Goal: Task Accomplishment & Management: Manage account settings

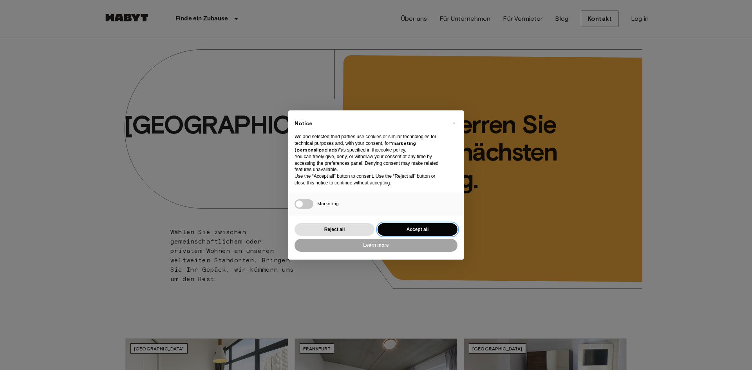
click at [435, 230] on button "Accept all" at bounding box center [418, 229] width 80 height 13
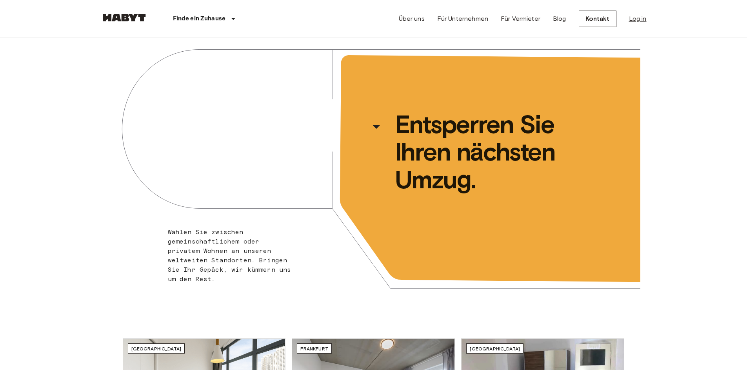
click at [634, 20] on link "Log in" at bounding box center [638, 18] width 18 height 9
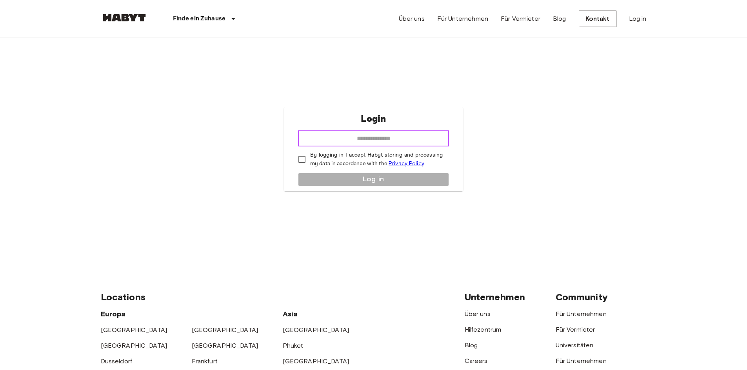
click at [380, 138] on input "email" at bounding box center [373, 139] width 151 height 16
drag, startPoint x: 407, startPoint y: 138, endPoint x: 334, endPoint y: 139, distance: 72.9
click at [334, 139] on input "**********" at bounding box center [373, 139] width 151 height 16
type input "*"
type input "**********"
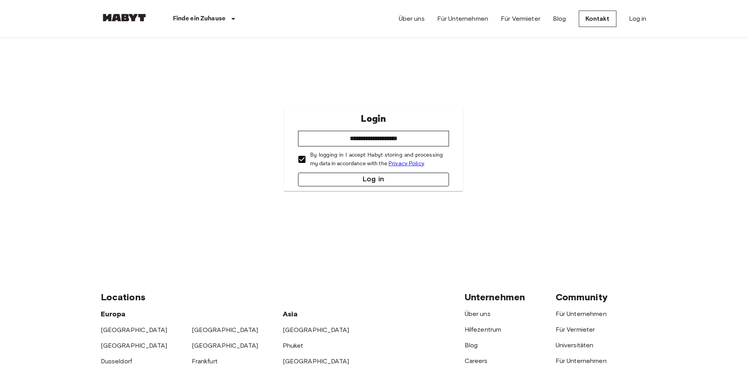
click at [343, 178] on button "Log in" at bounding box center [373, 180] width 151 height 14
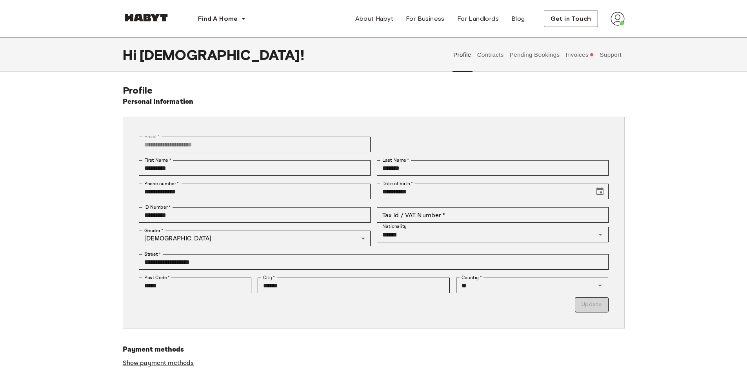
click at [492, 55] on button "Contracts" at bounding box center [490, 55] width 29 height 34
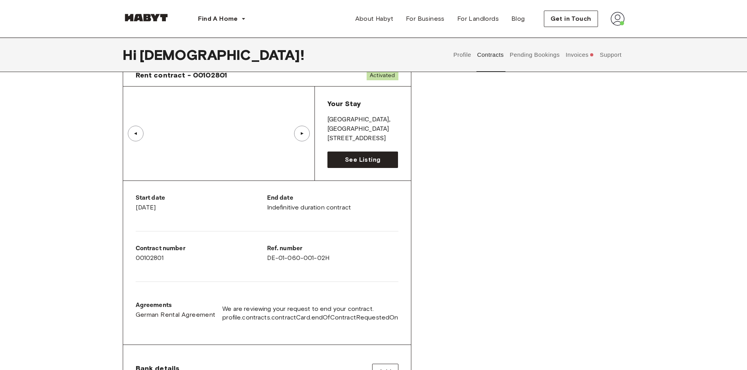
scroll to position [39, 0]
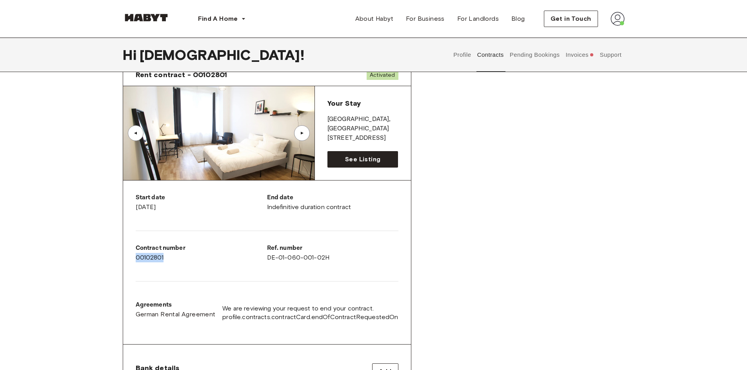
drag, startPoint x: 165, startPoint y: 259, endPoint x: 135, endPoint y: 259, distance: 30.2
click at [135, 259] on div "Start date January 7th, 2025 End date Indefinitive duration contract Contract n…" at bounding box center [267, 263] width 288 height 164
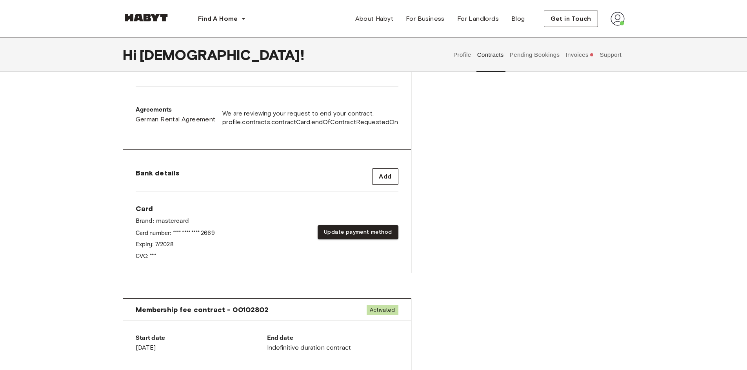
scroll to position [235, 0]
click at [353, 233] on button "Update payment method" at bounding box center [357, 232] width 80 height 14
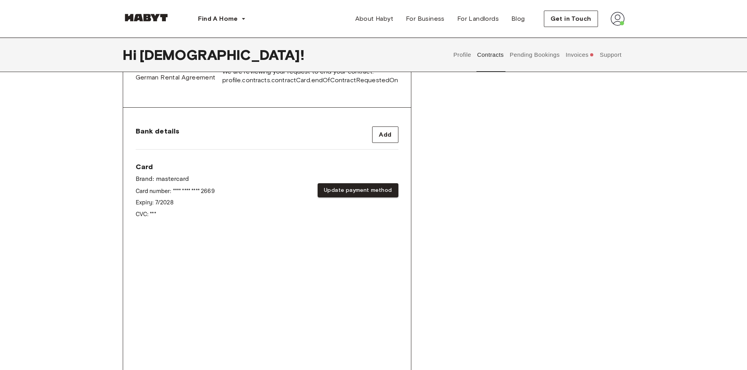
scroll to position [353, 0]
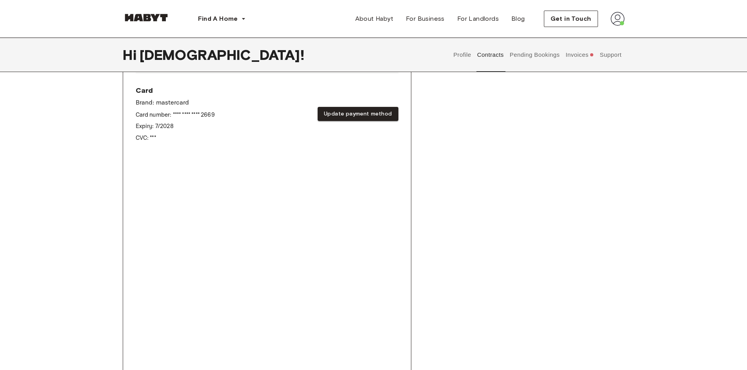
click at [259, 103] on div "Card Brand: mastercard Card number: **** **** **** 2669 Expiry: 7 / 2028 CVC: *…" at bounding box center [267, 114] width 263 height 56
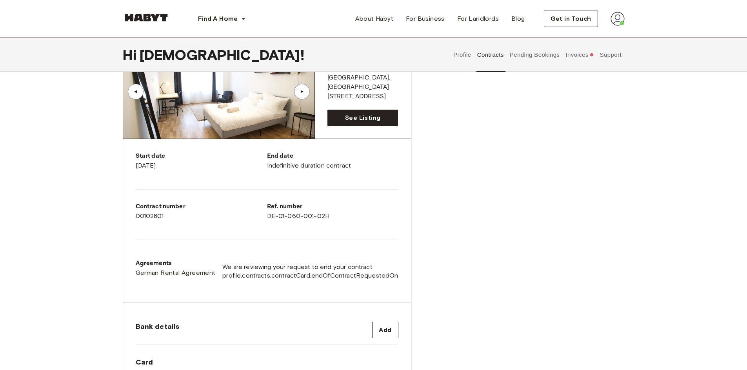
scroll to position [78, 0]
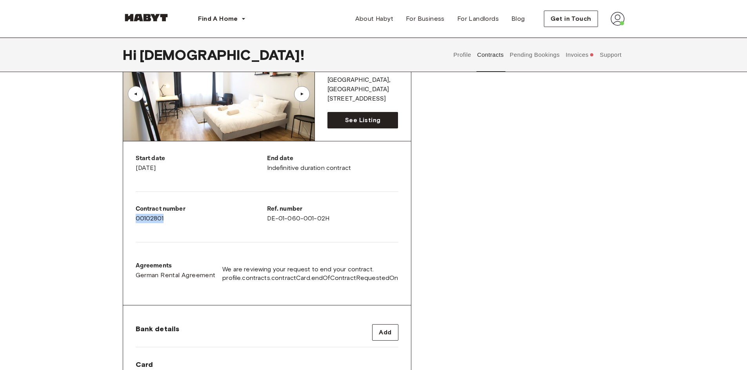
drag, startPoint x: 174, startPoint y: 218, endPoint x: 134, endPoint y: 218, distance: 40.4
click at [134, 218] on div "Start date January 7th, 2025 End date Indefinitive duration contract Contract n…" at bounding box center [267, 223] width 288 height 164
copy div "00102801"
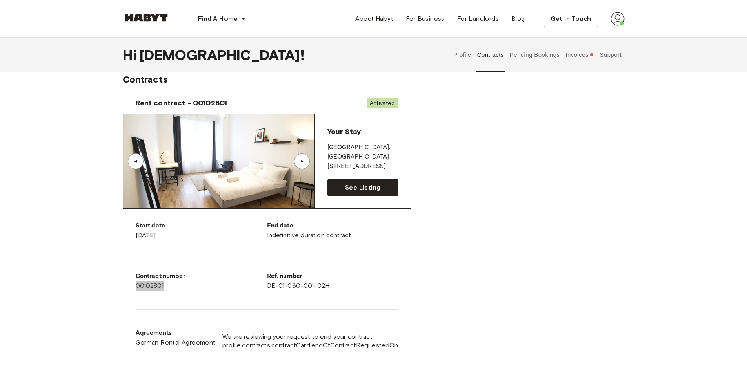
scroll to position [0, 0]
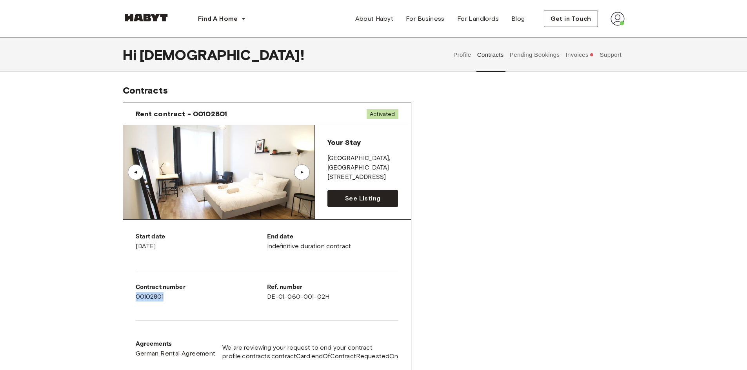
click at [580, 57] on button "Invoices" at bounding box center [579, 55] width 30 height 34
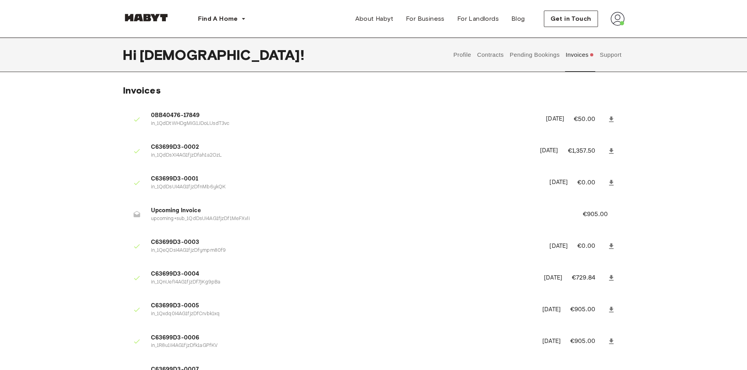
click at [609, 58] on button "Support" at bounding box center [610, 55] width 24 height 34
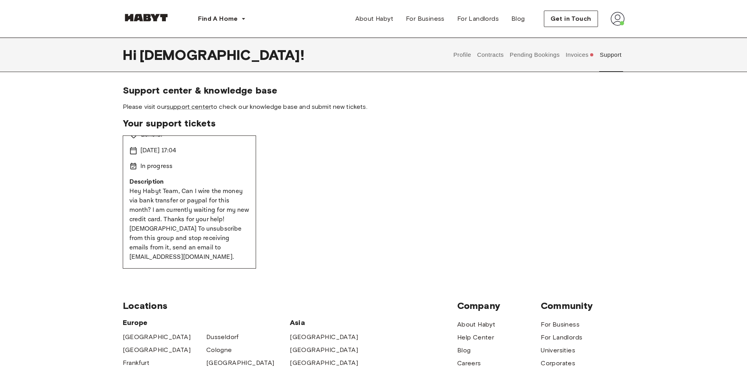
click at [460, 54] on button "Profile" at bounding box center [462, 55] width 20 height 34
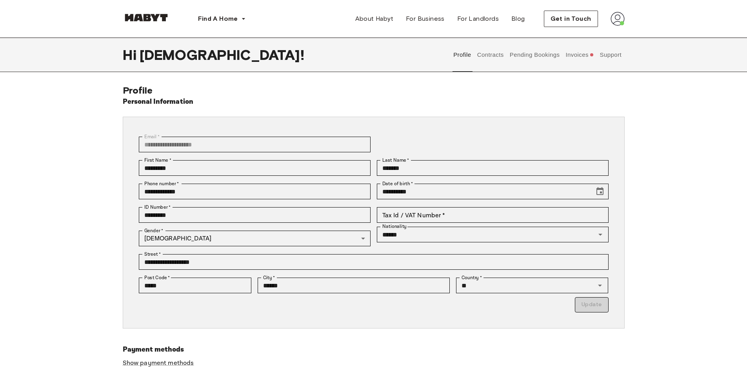
click at [493, 54] on button "Contracts" at bounding box center [490, 55] width 29 height 34
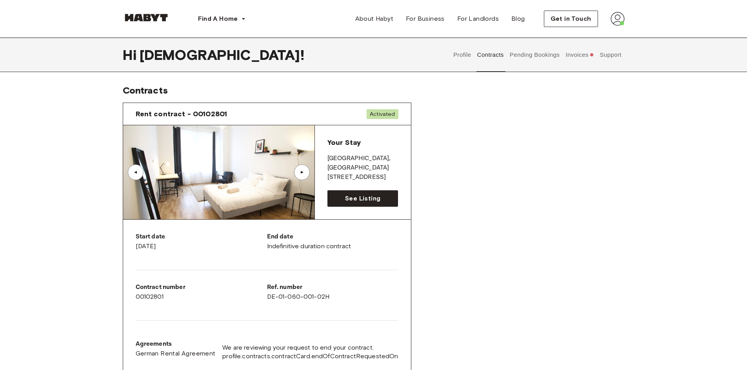
click at [525, 53] on button "Pending Bookings" at bounding box center [534, 55] width 52 height 34
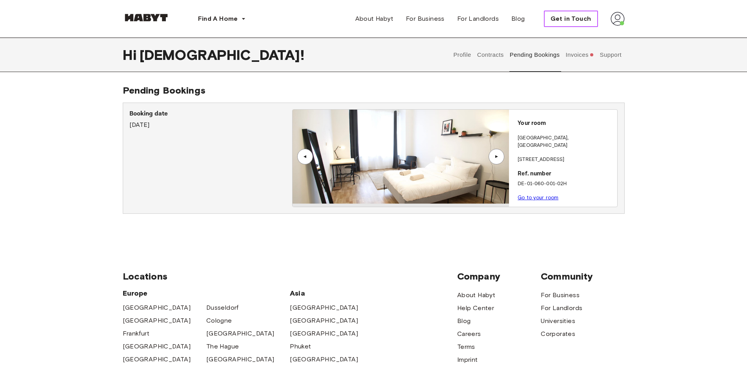
click at [569, 22] on span "Get in Touch" at bounding box center [570, 18] width 41 height 9
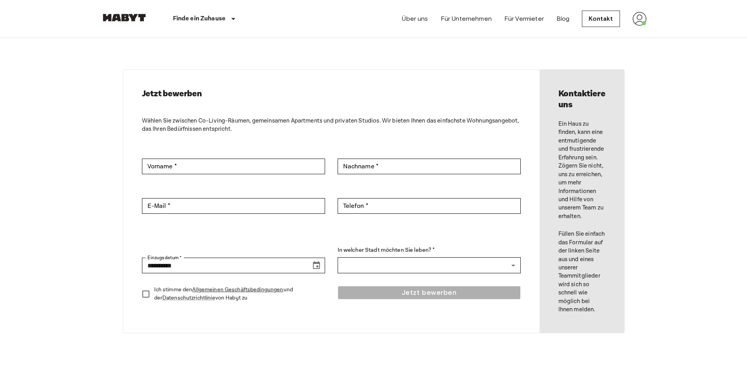
click at [640, 17] on img at bounding box center [639, 19] width 14 height 14
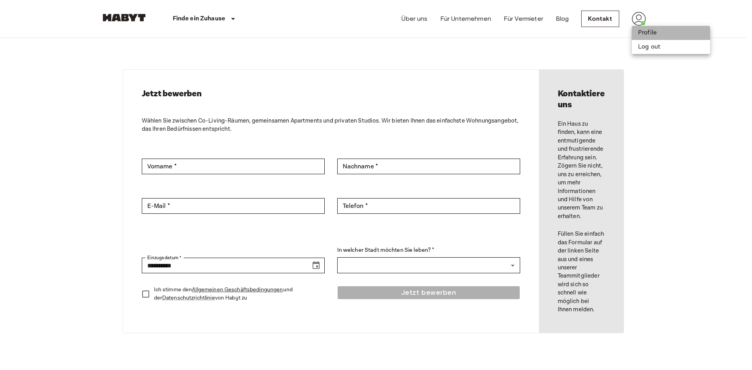
click at [645, 31] on li "Profile" at bounding box center [671, 33] width 78 height 14
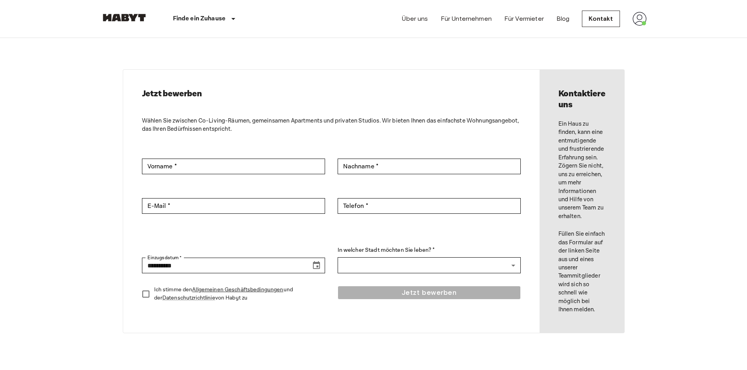
drag, startPoint x: 657, startPoint y: 18, endPoint x: 635, endPoint y: 20, distance: 21.7
click at [653, 18] on header "Finde ein Zuhause [GEOGRAPHIC_DATA] [GEOGRAPHIC_DATA] [GEOGRAPHIC_DATA] [GEOGRA…" at bounding box center [373, 19] width 747 height 38
click at [635, 20] on img at bounding box center [639, 19] width 14 height 14
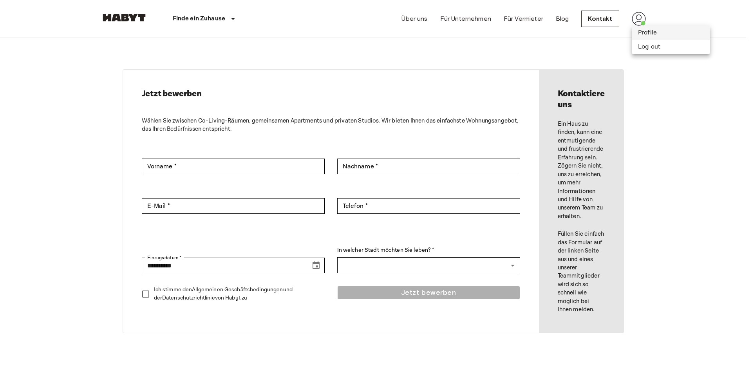
click at [650, 33] on li "Profile" at bounding box center [671, 33] width 78 height 14
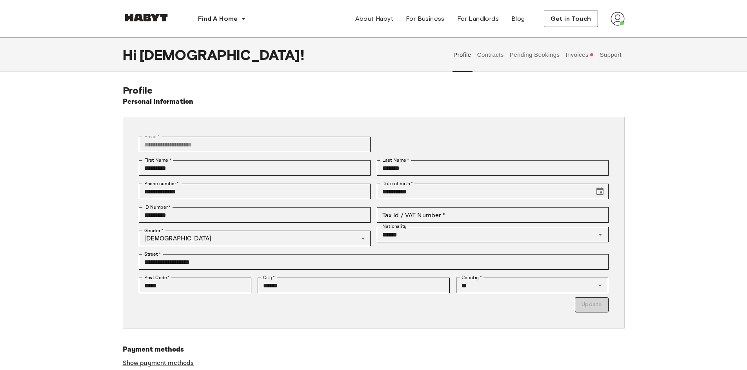
click at [491, 54] on button "Contracts" at bounding box center [490, 55] width 29 height 34
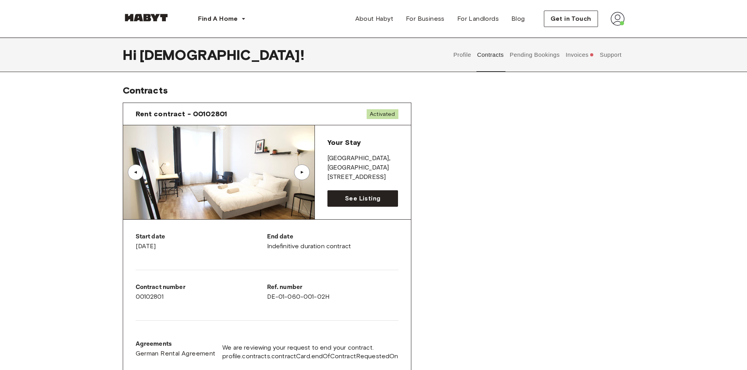
click at [519, 56] on button "Pending Bookings" at bounding box center [534, 55] width 52 height 34
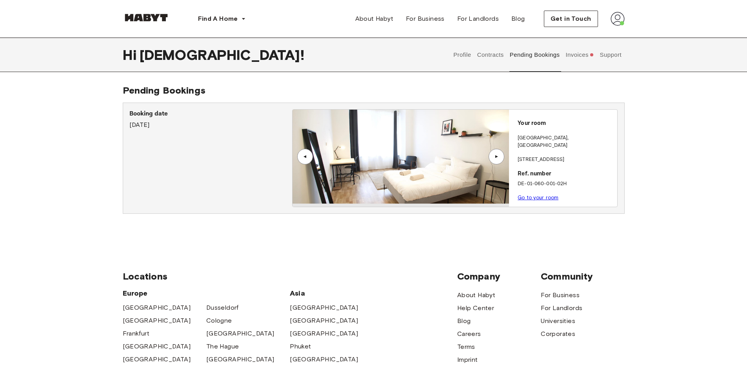
click at [490, 52] on button "Contracts" at bounding box center [490, 55] width 29 height 34
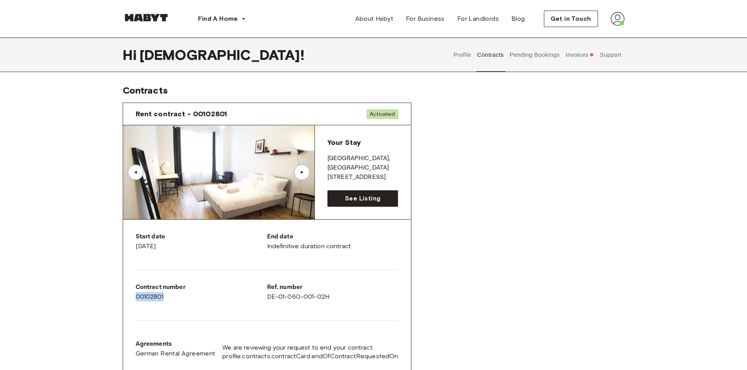
drag, startPoint x: 163, startPoint y: 298, endPoint x: 136, endPoint y: 296, distance: 26.7
click at [136, 296] on div "Contract number 00102801" at bounding box center [201, 292] width 131 height 19
copy div "00102801"
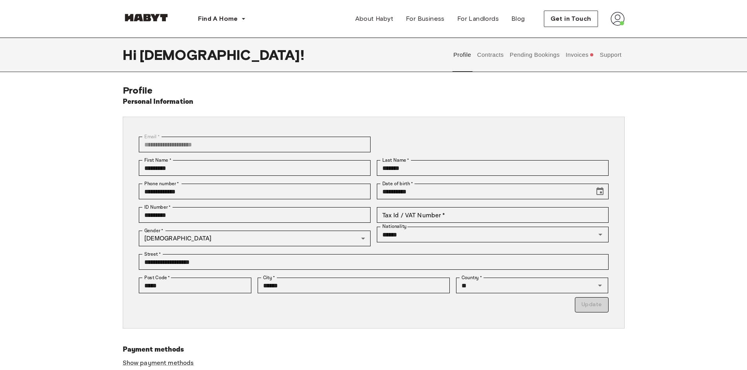
click at [615, 52] on button "Support" at bounding box center [610, 55] width 24 height 34
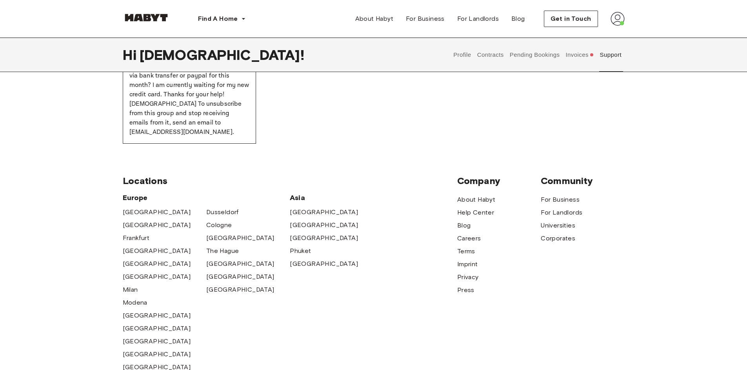
scroll to position [118, 0]
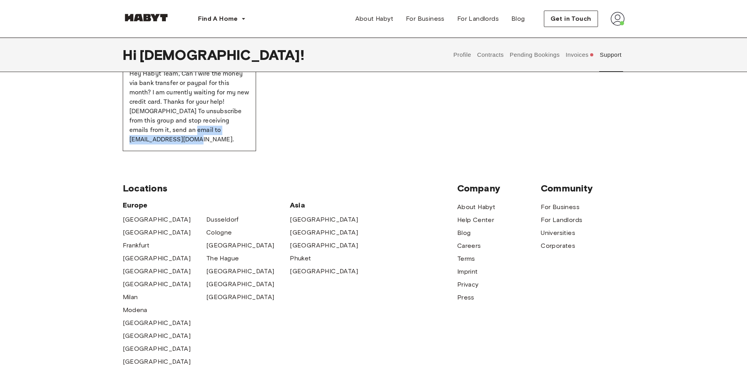
drag, startPoint x: 225, startPoint y: 140, endPoint x: 130, endPoint y: 147, distance: 95.1
click at [130, 147] on div "Wallet was stolen / wait for new Credit Card Resolved General [DATE] 17:04 In p…" at bounding box center [189, 84] width 133 height 133
